Goal: Task Accomplishment & Management: Manage account settings

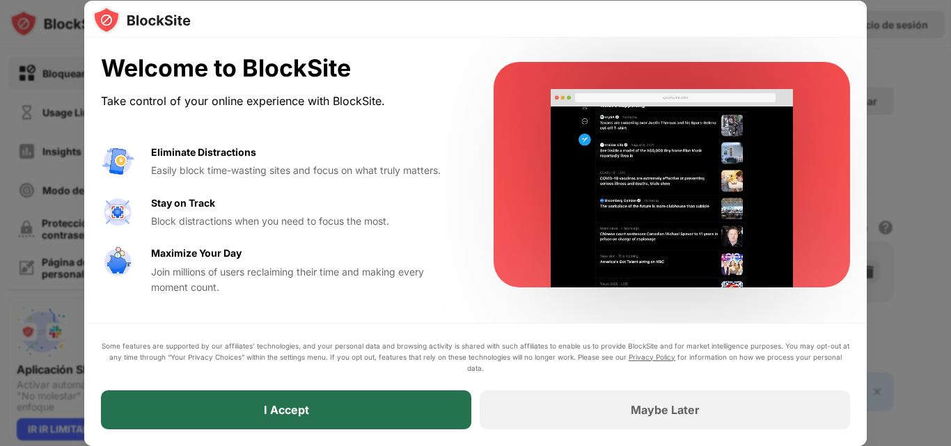
click at [291, 393] on div "I Accept" at bounding box center [286, 410] width 370 height 39
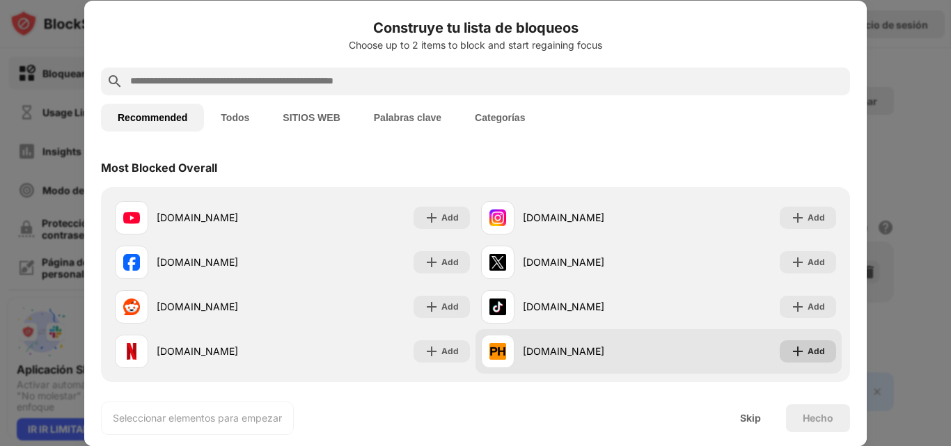
click at [808, 355] on div "Add" at bounding box center [816, 352] width 17 height 14
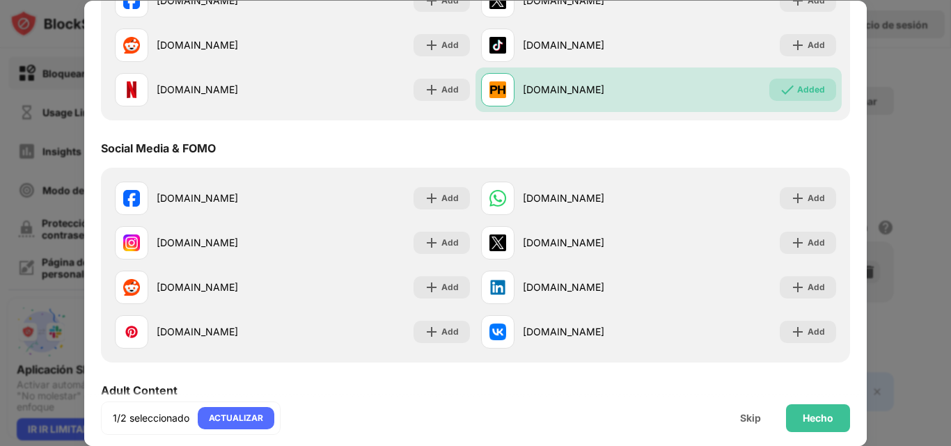
scroll to position [306, 0]
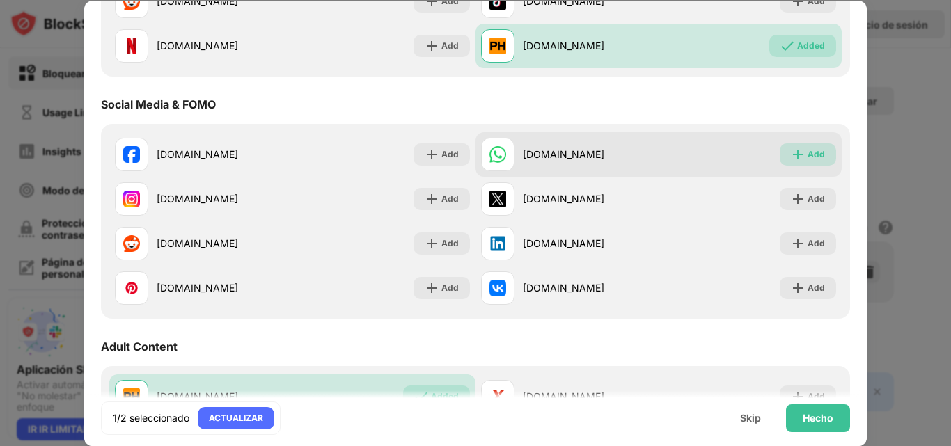
click at [809, 148] on div "Add" at bounding box center [816, 155] width 17 height 14
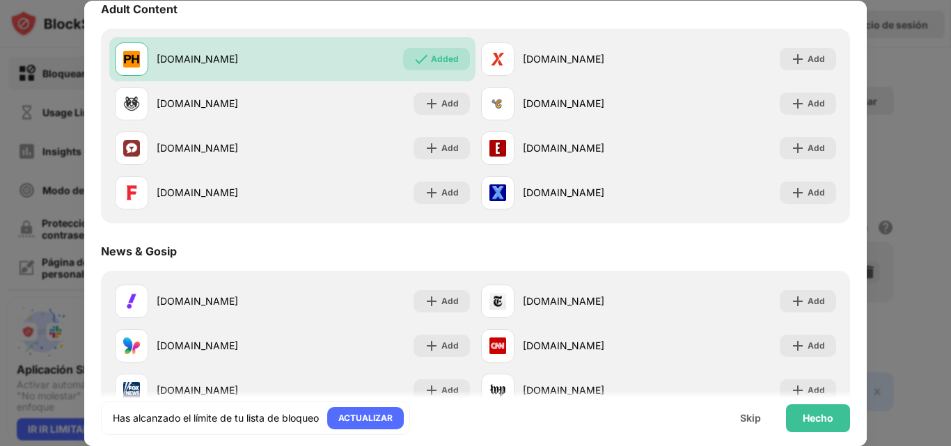
scroll to position [637, 0]
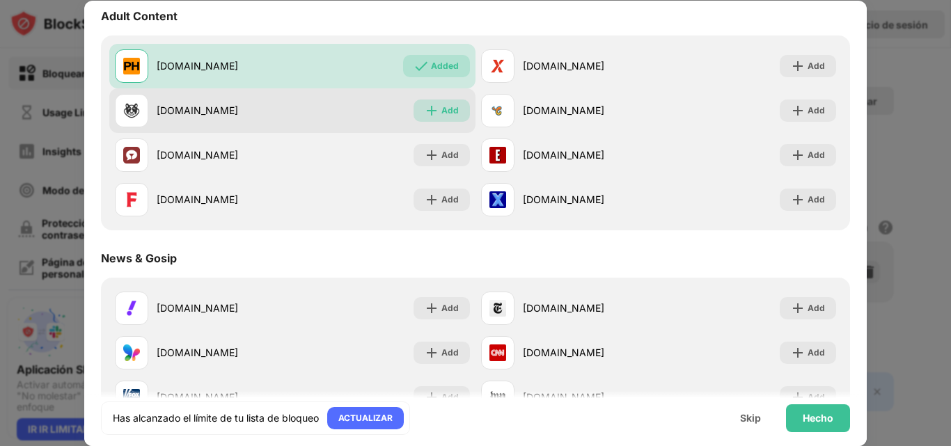
click at [453, 104] on div "Add" at bounding box center [450, 111] width 17 height 14
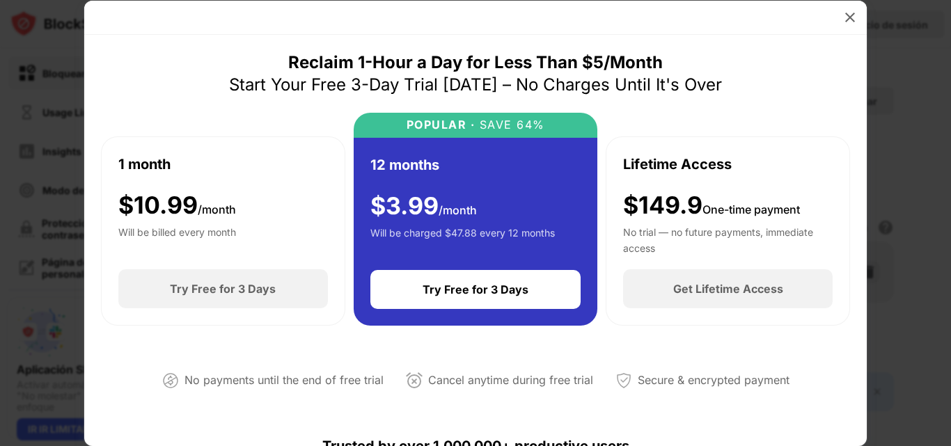
click at [29, 55] on div at bounding box center [475, 223] width 951 height 446
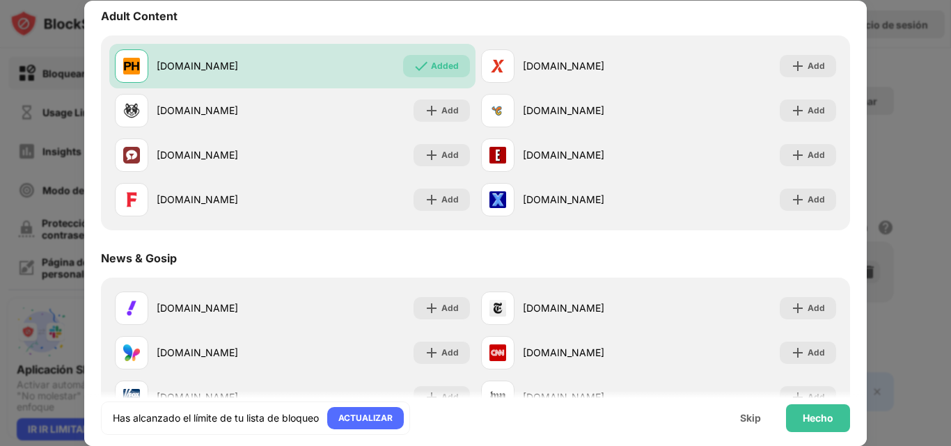
drag, startPoint x: 867, startPoint y: 180, endPoint x: 866, endPoint y: 140, distance: 39.7
click at [866, 446] on div "Construye tu lista de bloqueos Choose up to 0 items to block and start regainin…" at bounding box center [475, 446] width 951 height 0
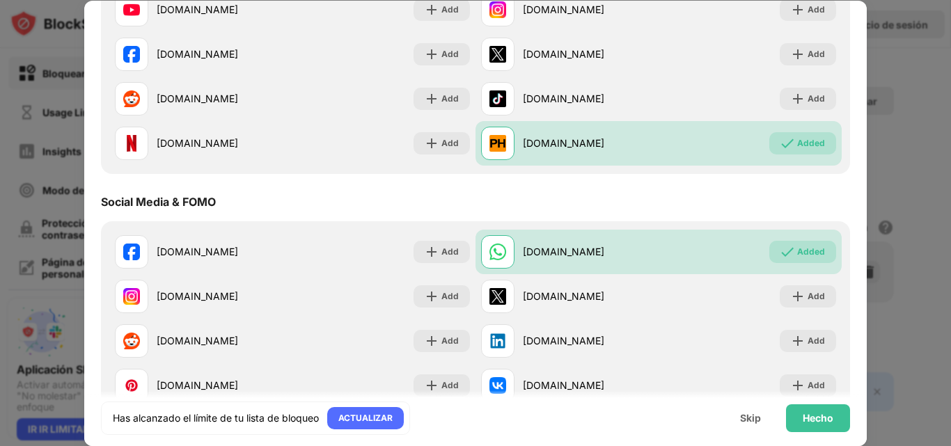
scroll to position [205, 0]
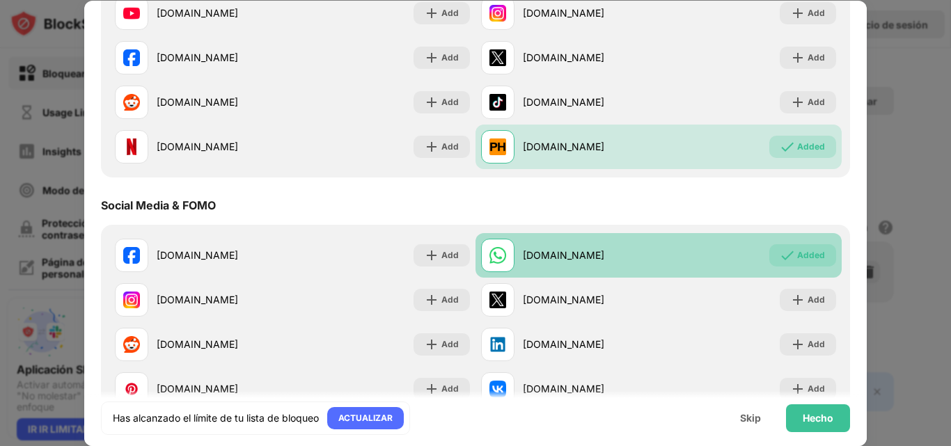
click at [799, 252] on div "Added" at bounding box center [811, 256] width 28 height 14
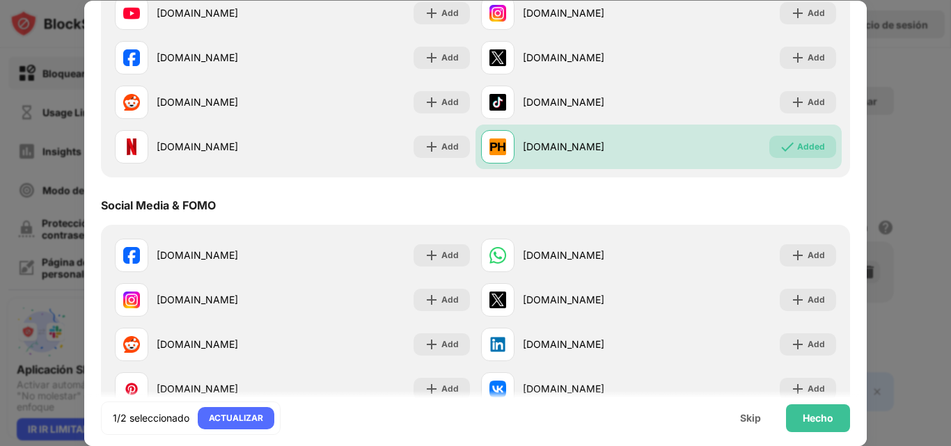
scroll to position [0, 0]
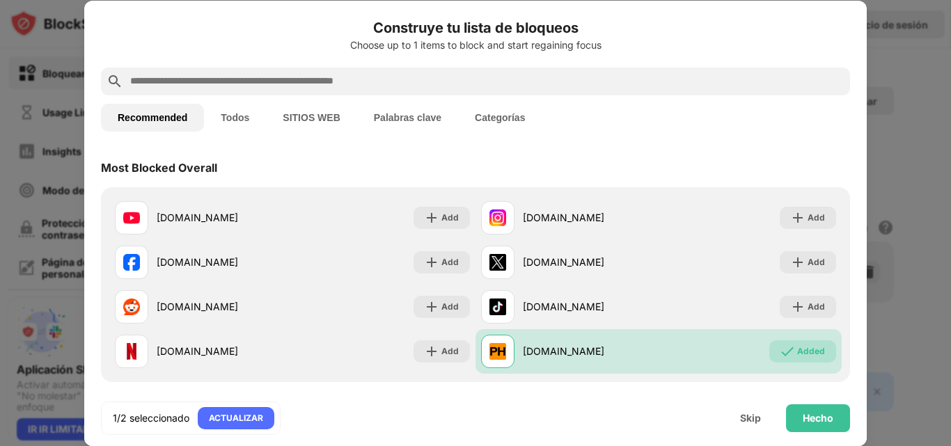
click at [691, 73] on input "text" at bounding box center [487, 81] width 716 height 17
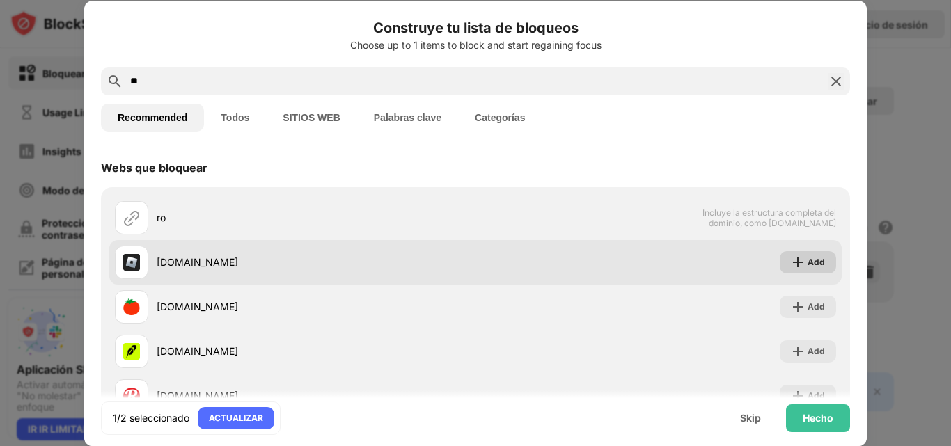
type input "**"
click at [808, 256] on div "Add" at bounding box center [816, 263] width 17 height 14
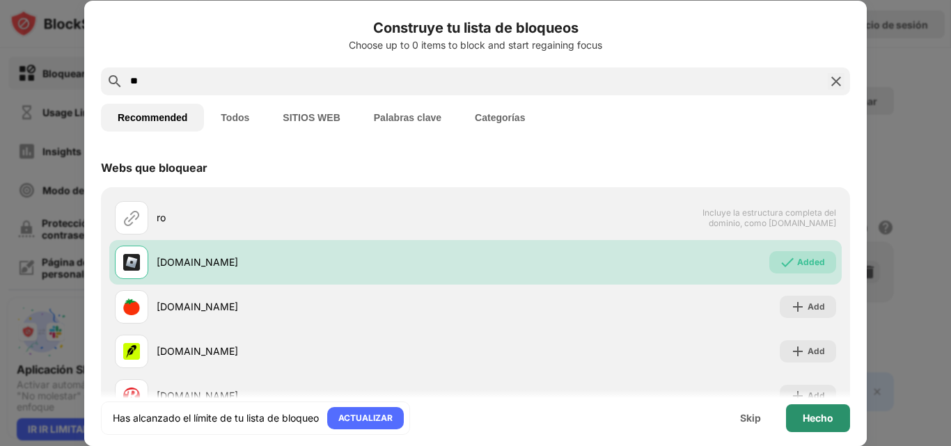
click at [824, 411] on div "Hecho" at bounding box center [818, 419] width 64 height 28
click at [824, 411] on body "Bloquear sitios Usage Limit Insights Modo de enfoque Protección de contraseñas …" at bounding box center [475, 223] width 951 height 446
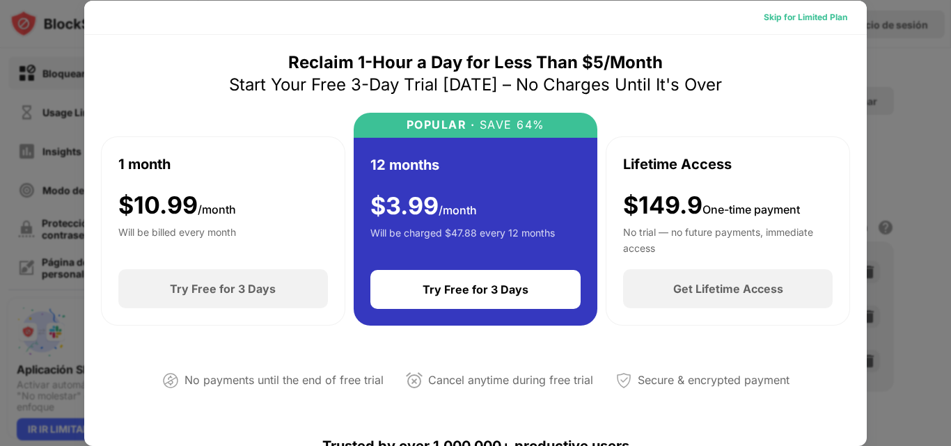
click at [820, 15] on div "Skip for Limited Plan" at bounding box center [806, 17] width 84 height 14
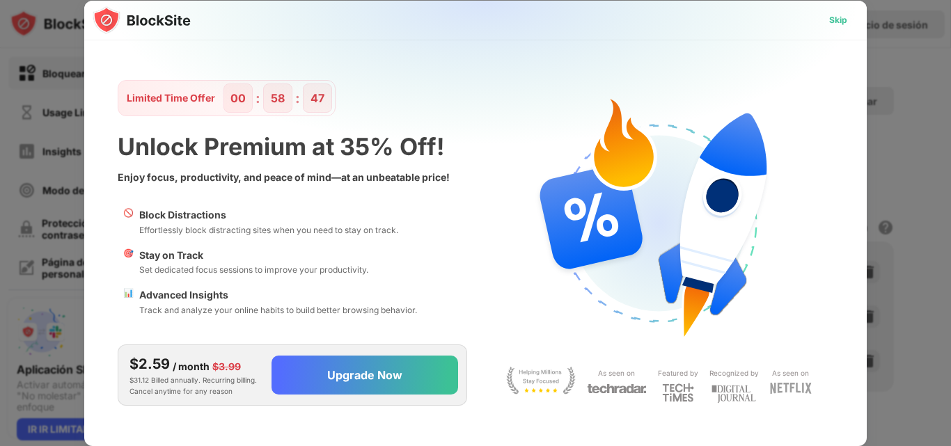
click at [827, 20] on div "Skip" at bounding box center [838, 20] width 40 height 22
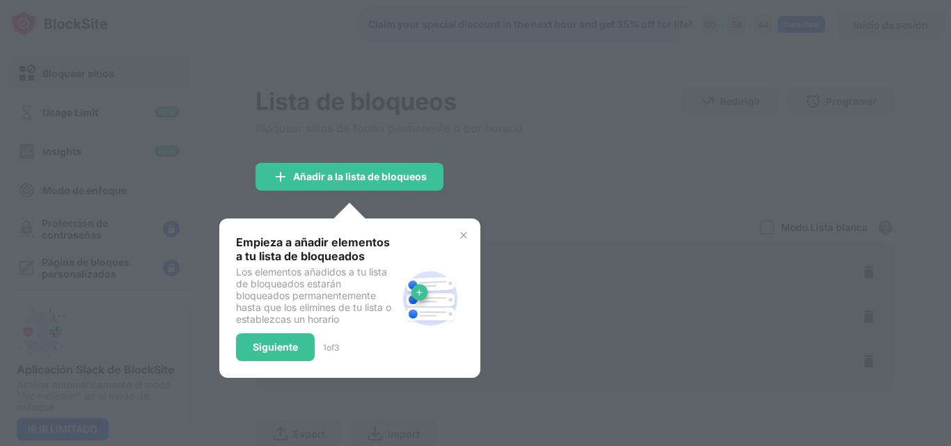
click at [834, 19] on div "Skip" at bounding box center [838, 20] width 18 height 14
click at [260, 354] on div "Siguiente" at bounding box center [275, 348] width 79 height 28
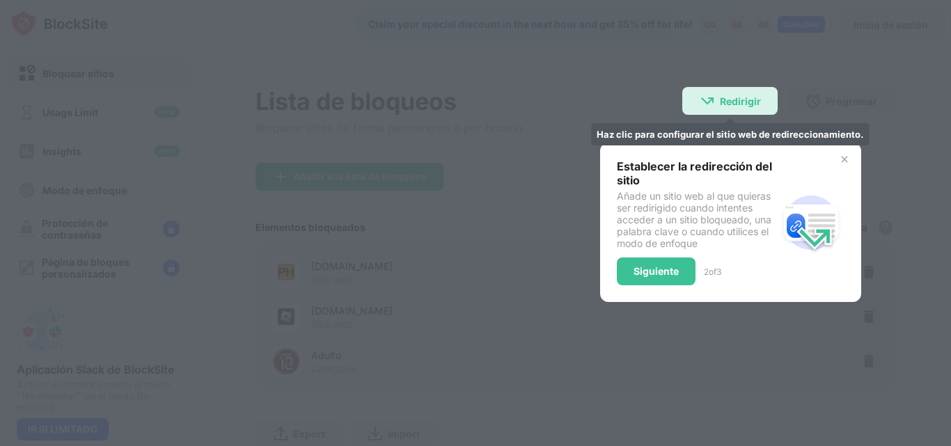
click at [733, 102] on div "Redirigir" at bounding box center [740, 101] width 41 height 12
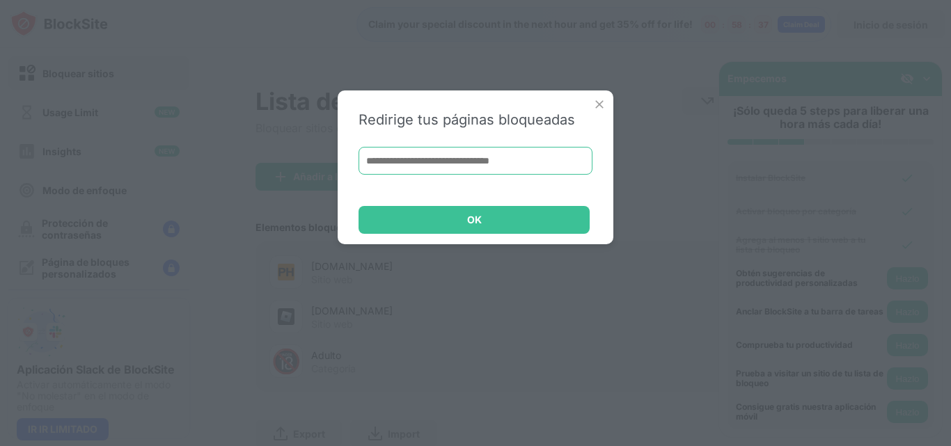
click at [483, 161] on input at bounding box center [476, 161] width 234 height 28
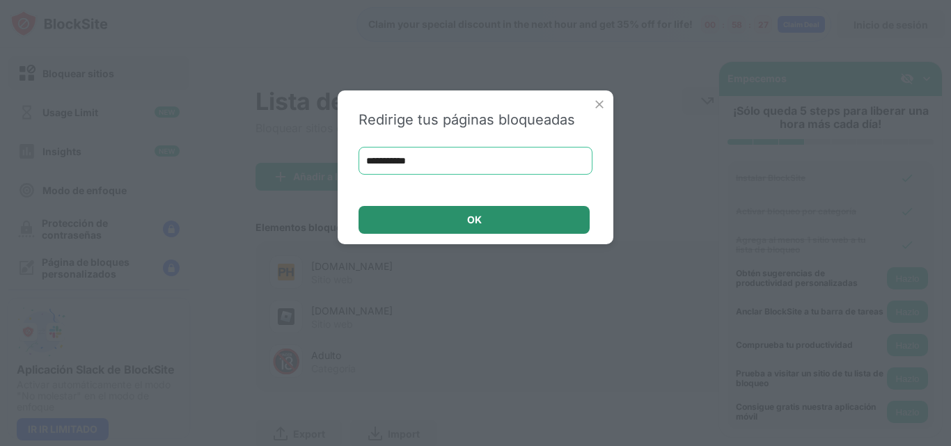
type input "**********"
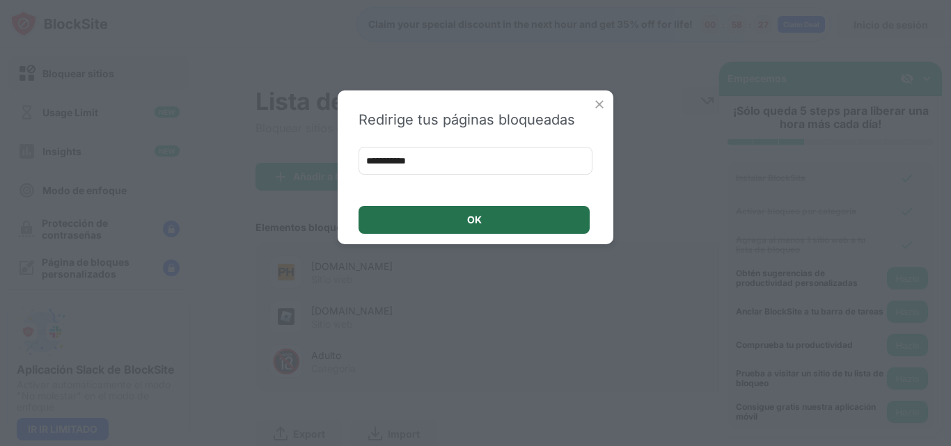
click at [499, 221] on div "OK" at bounding box center [474, 220] width 231 height 28
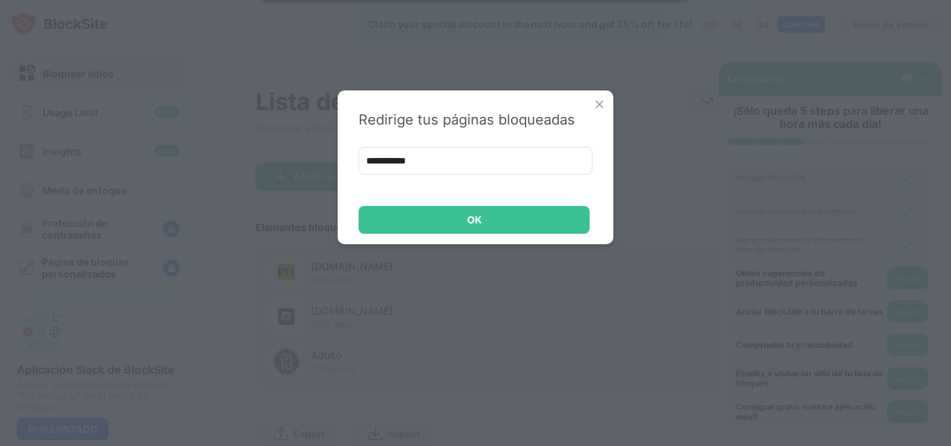
click at [611, 98] on div "**********" at bounding box center [476, 168] width 276 height 154
click at [598, 101] on img at bounding box center [600, 104] width 14 height 14
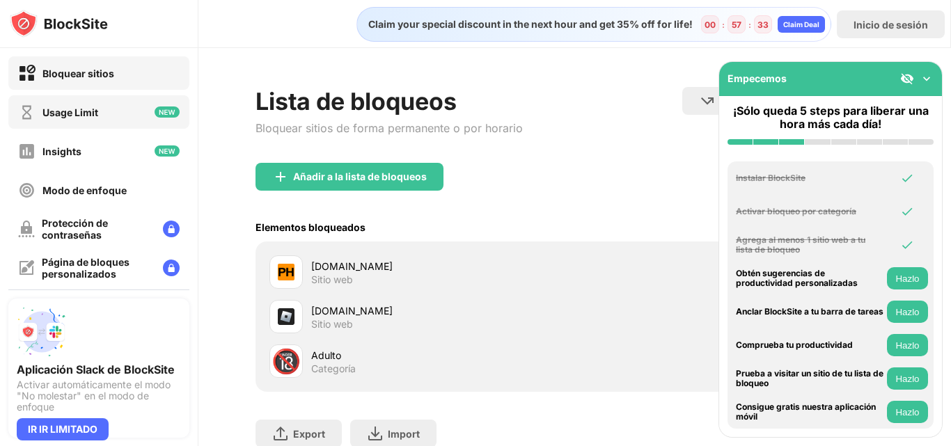
click at [115, 108] on div "Usage Limit" at bounding box center [98, 111] width 181 height 33
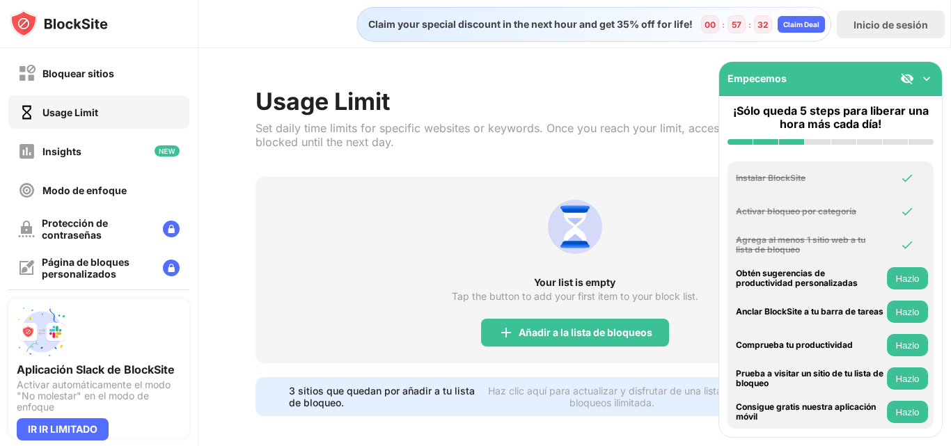
scroll to position [19, 0]
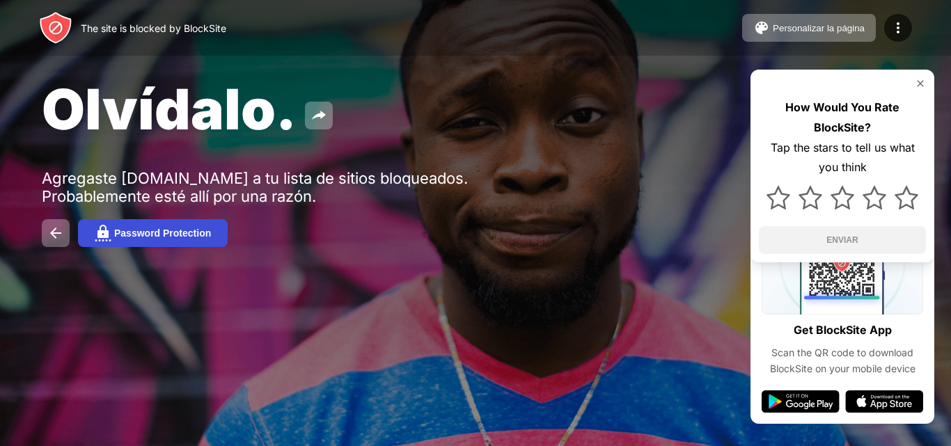
click at [206, 237] on div "Password Protection" at bounding box center [162, 233] width 97 height 11
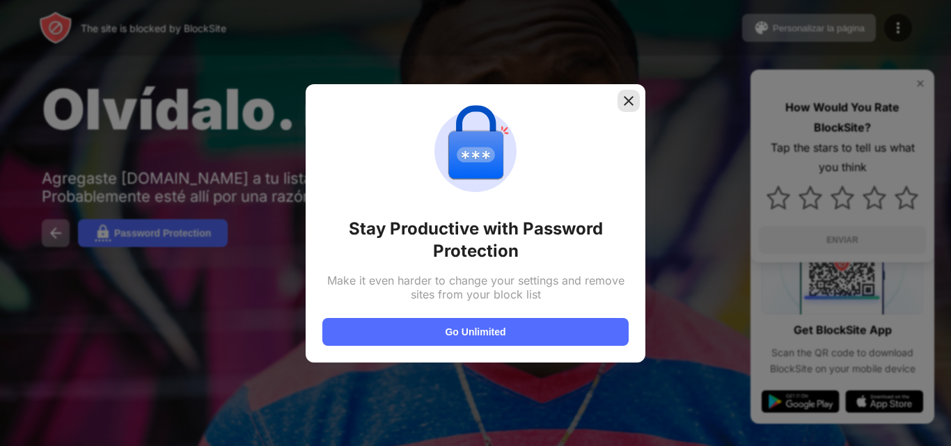
click at [630, 110] on div at bounding box center [629, 101] width 22 height 22
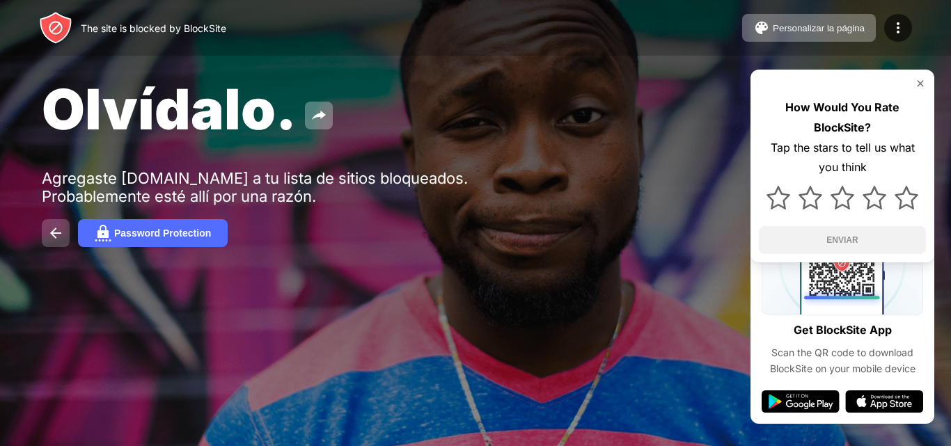
click at [61, 221] on button at bounding box center [56, 233] width 28 height 28
click at [61, 229] on img at bounding box center [55, 233] width 17 height 17
click at [797, 23] on div "Personalizar la página" at bounding box center [819, 28] width 92 height 10
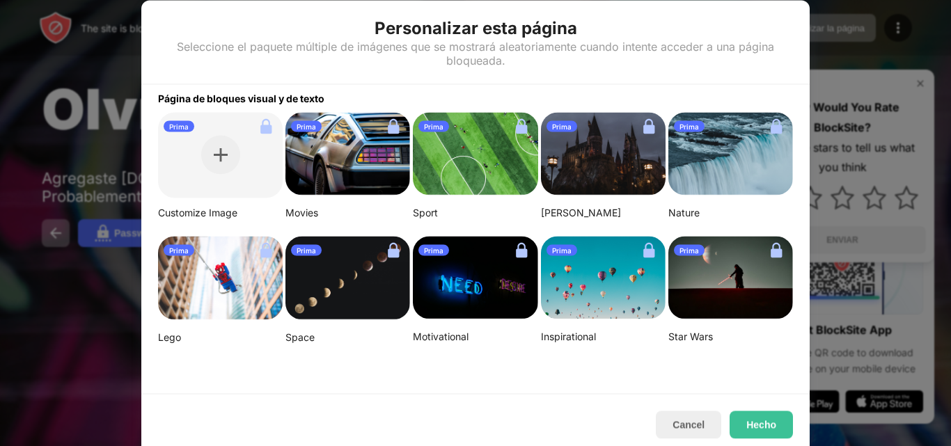
click at [855, 8] on div at bounding box center [475, 223] width 951 height 446
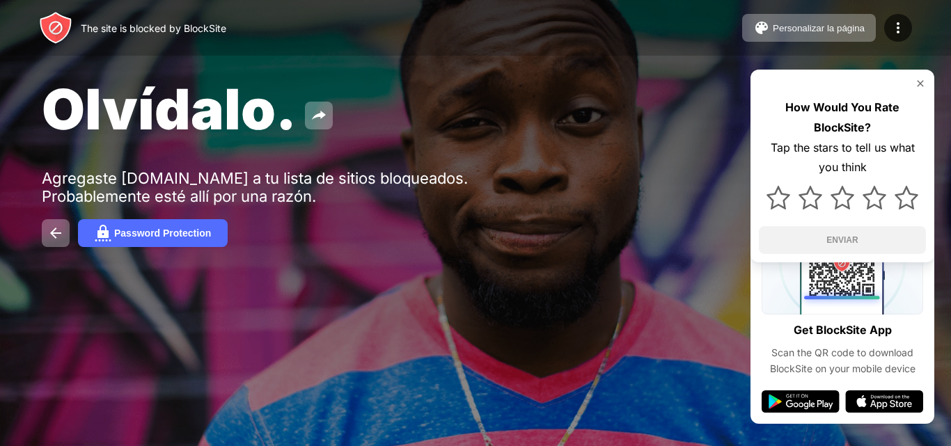
click at [920, 79] on img at bounding box center [920, 83] width 11 height 11
